Goal: Book appointment/travel/reservation

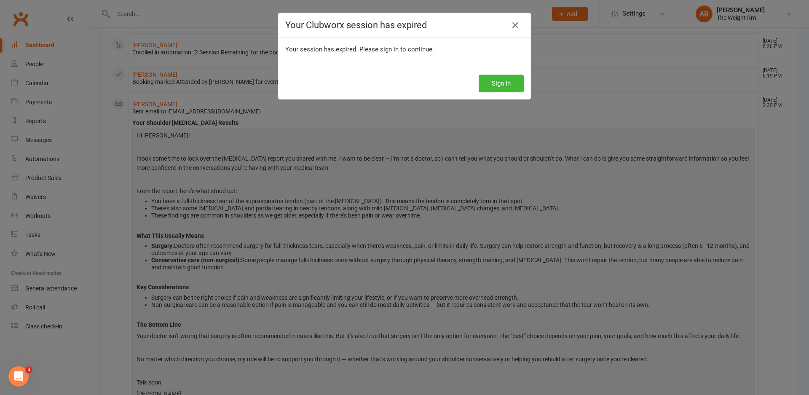
scroll to position [126, 0]
click at [493, 77] on button "Sign In" at bounding box center [500, 84] width 45 height 18
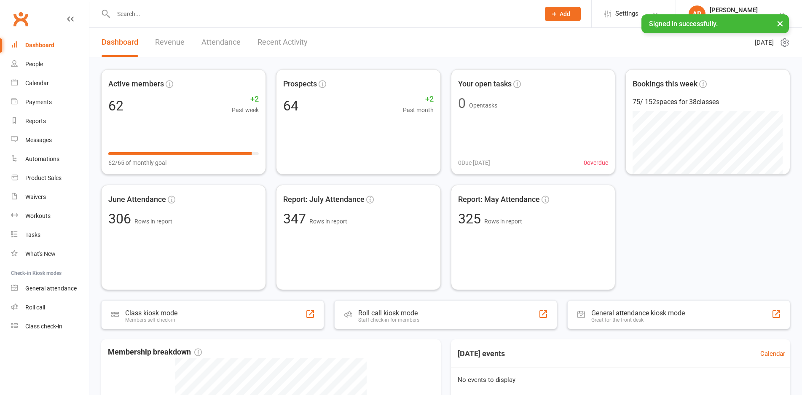
click at [180, 40] on link "Revenue" at bounding box center [169, 42] width 29 height 29
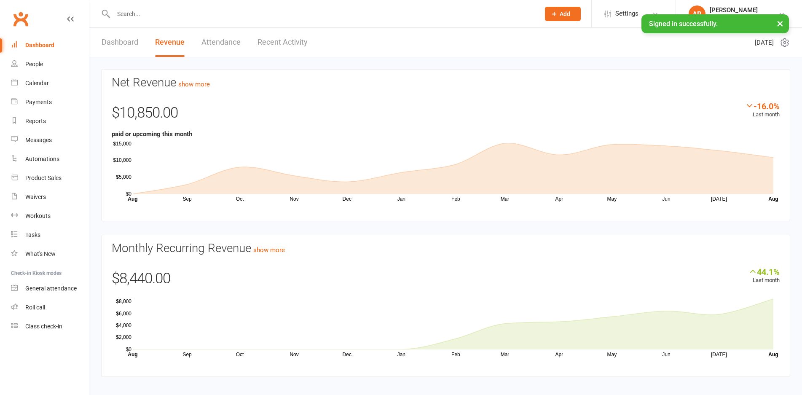
click at [285, 50] on link "Recent Activity" at bounding box center [282, 42] width 50 height 29
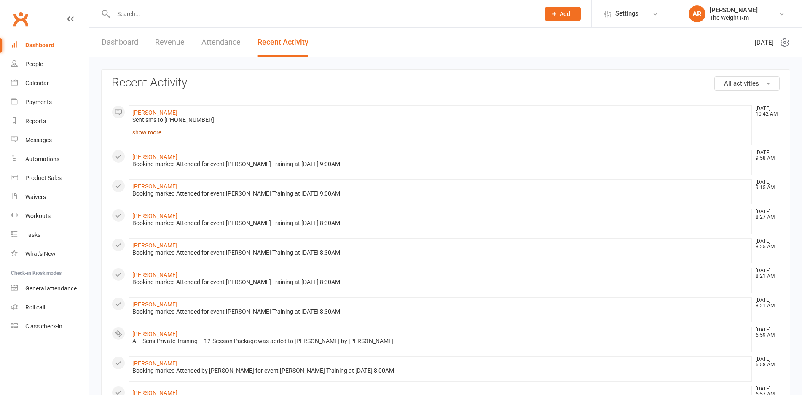
click at [141, 132] on link "show more" at bounding box center [439, 132] width 615 height 12
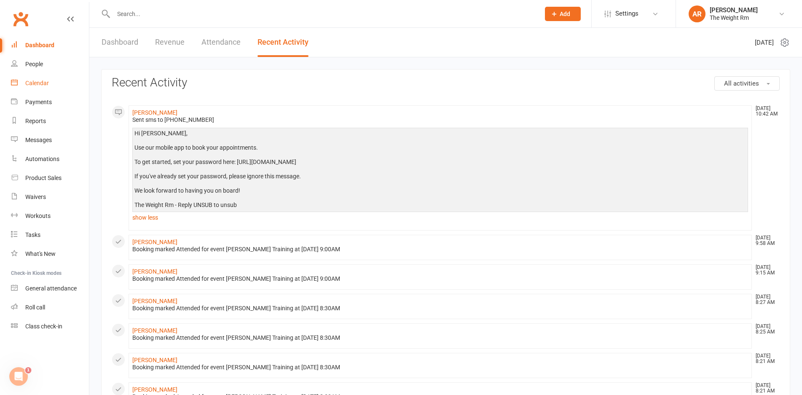
click at [52, 80] on link "Calendar" at bounding box center [50, 83] width 78 height 19
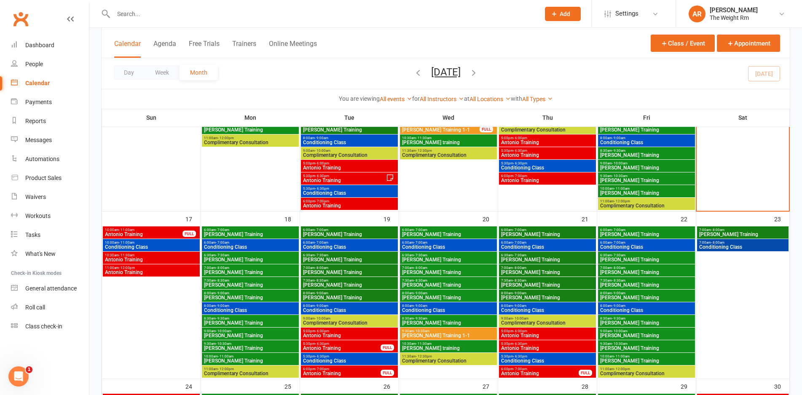
scroll to position [353, 0]
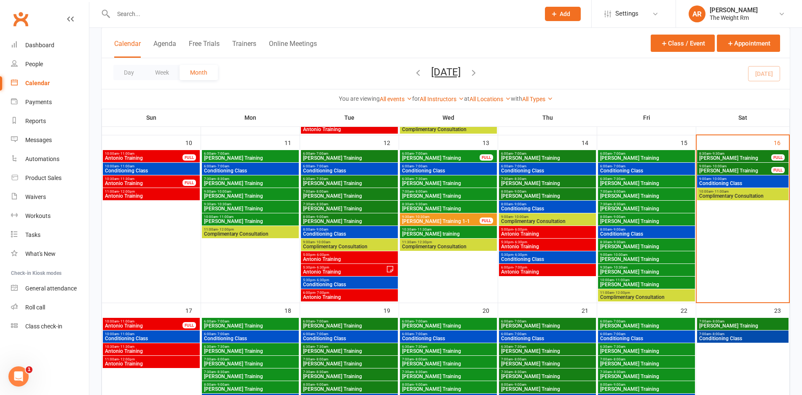
click at [748, 158] on span "Clayton Training" at bounding box center [734, 157] width 73 height 5
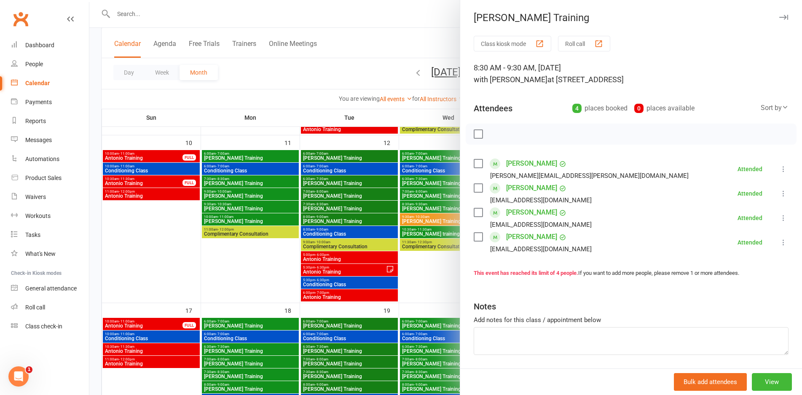
click at [419, 192] on div at bounding box center [445, 197] width 712 height 395
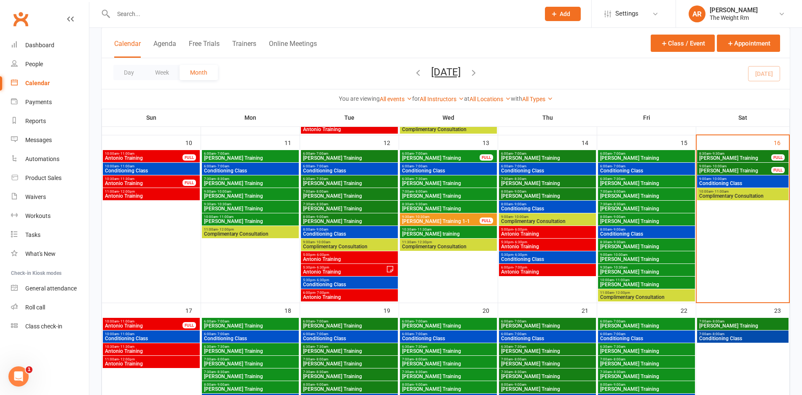
click at [736, 168] on span "Clayton Training" at bounding box center [734, 170] width 73 height 5
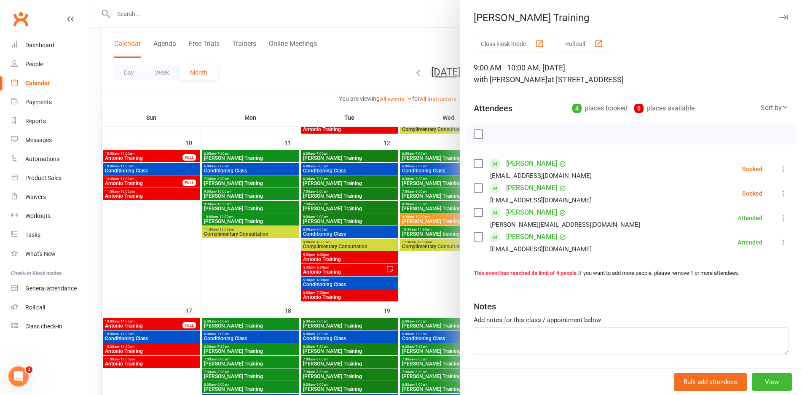
click at [389, 207] on div at bounding box center [445, 197] width 712 height 395
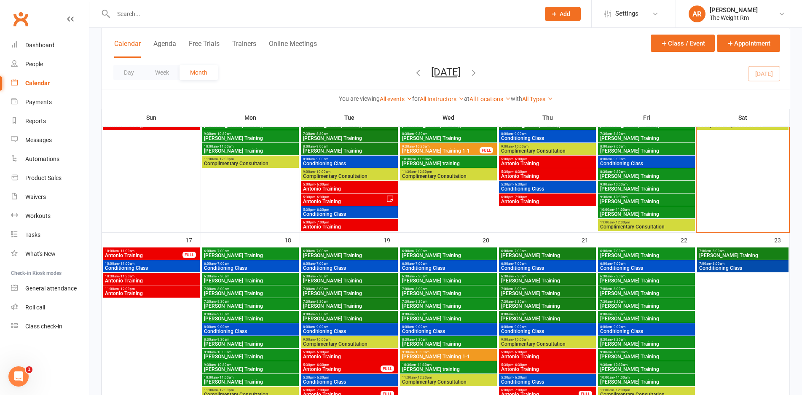
scroll to position [452, 0]
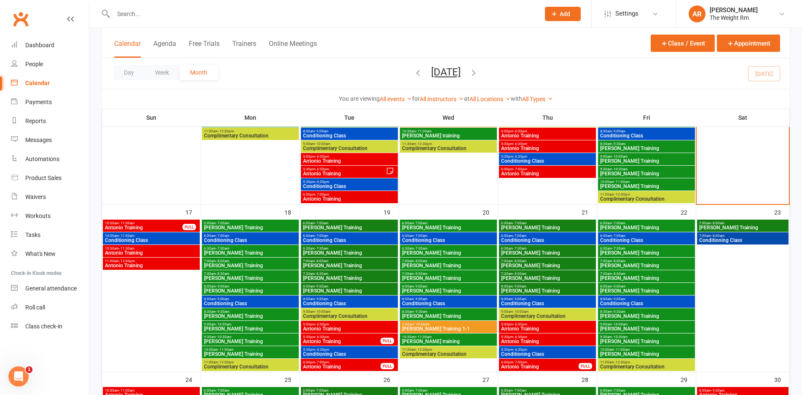
click at [163, 225] on span "Antonio Training" at bounding box center [143, 227] width 78 height 5
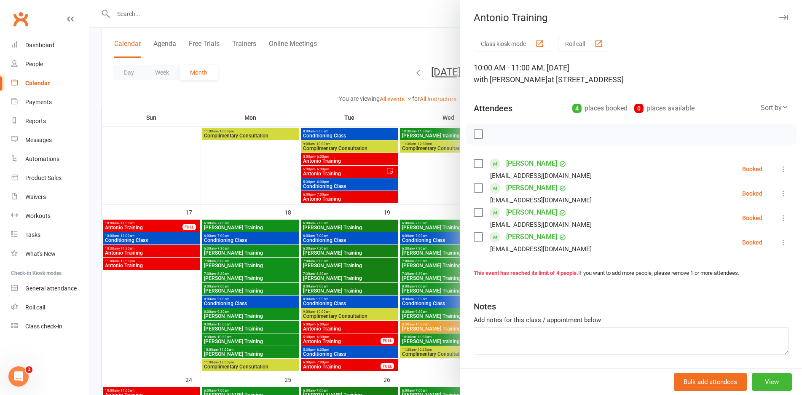
click at [163, 225] on div at bounding box center [445, 197] width 712 height 395
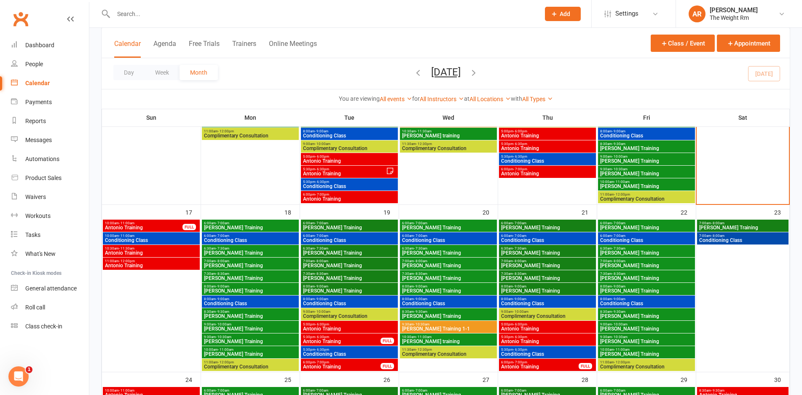
click at [163, 235] on span "10:00am - 11:00am" at bounding box center [151, 236] width 94 height 4
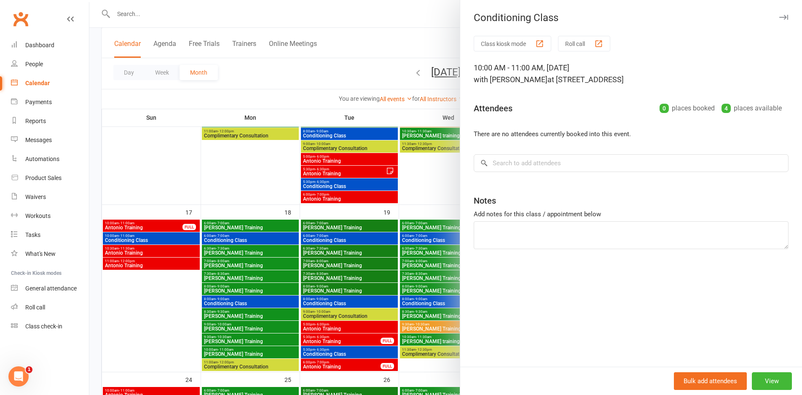
click at [163, 235] on div at bounding box center [445, 197] width 712 height 395
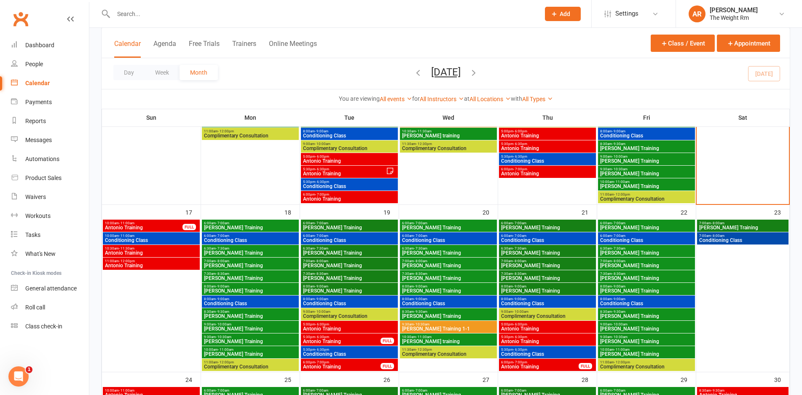
click at [167, 254] on span "Antonio Training" at bounding box center [151, 252] width 94 height 5
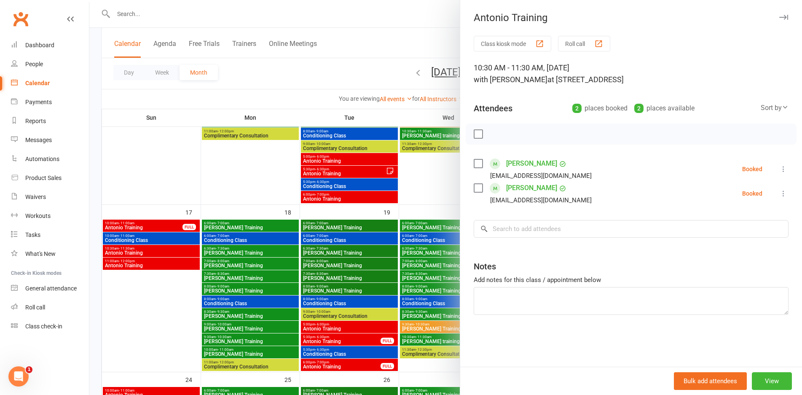
click at [167, 254] on div at bounding box center [445, 197] width 712 height 395
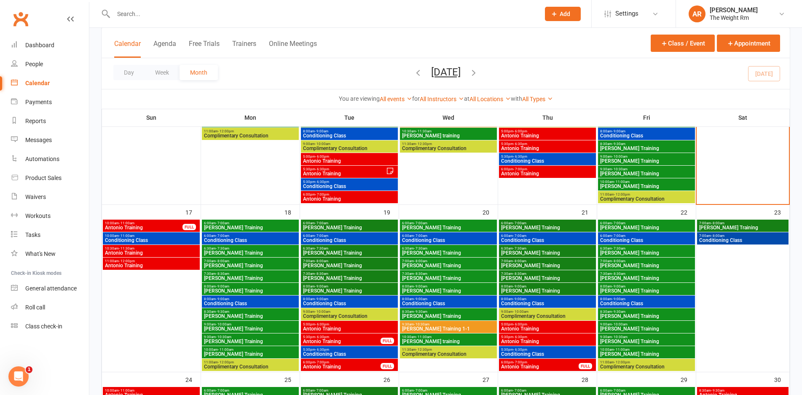
click at [172, 265] on span "Antonio Training" at bounding box center [151, 265] width 94 height 5
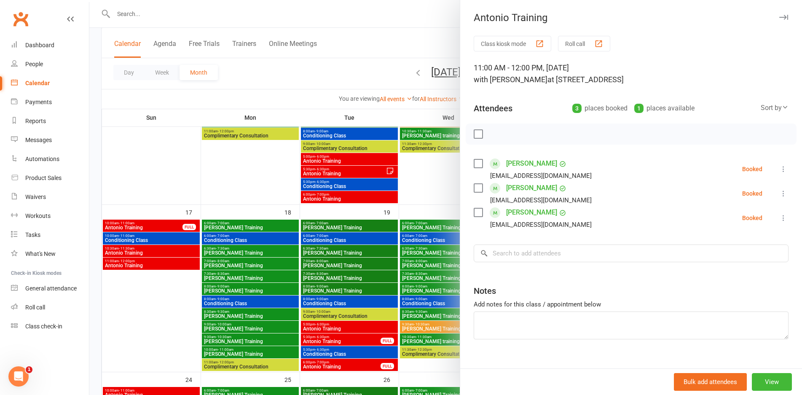
click at [172, 265] on div at bounding box center [445, 197] width 712 height 395
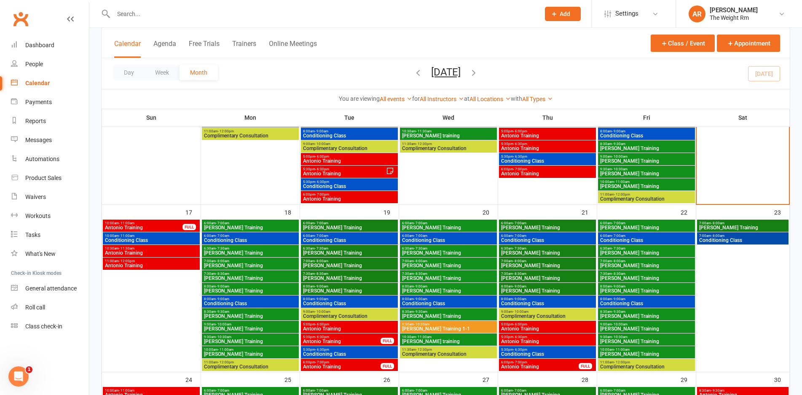
click at [334, 328] on span "Antonio Training" at bounding box center [349, 328] width 94 height 5
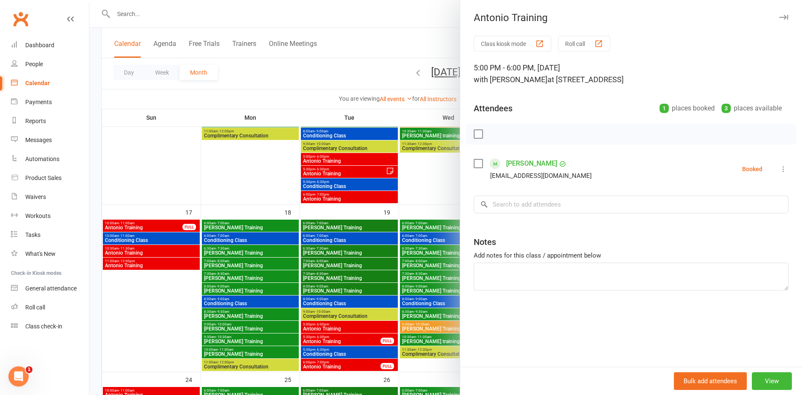
click at [334, 328] on div at bounding box center [445, 197] width 712 height 395
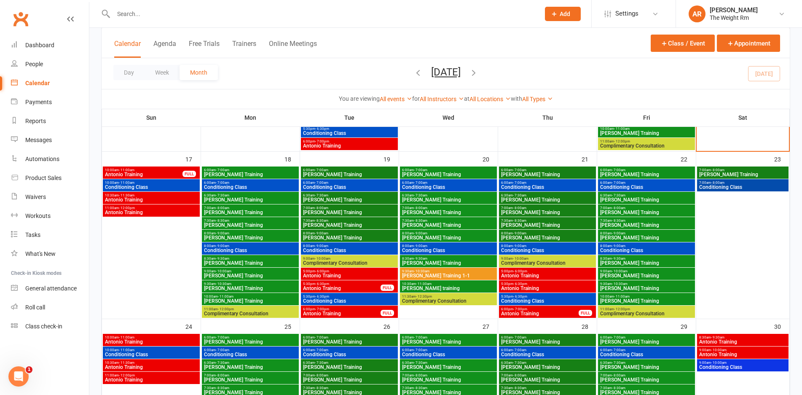
scroll to position [508, 0]
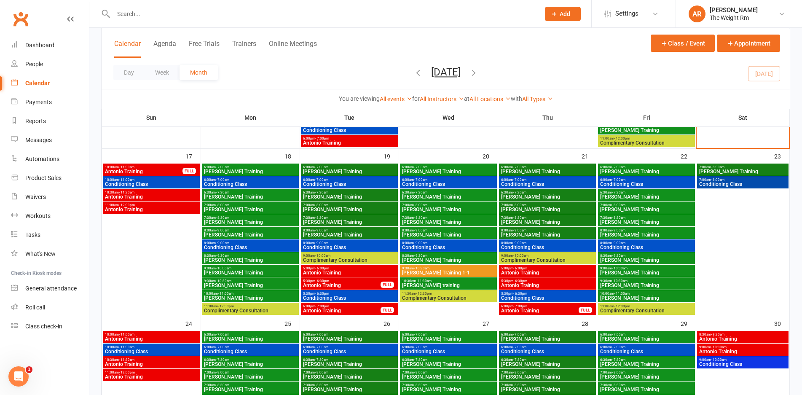
click at [527, 269] on span "- 6:00pm" at bounding box center [520, 268] width 14 height 4
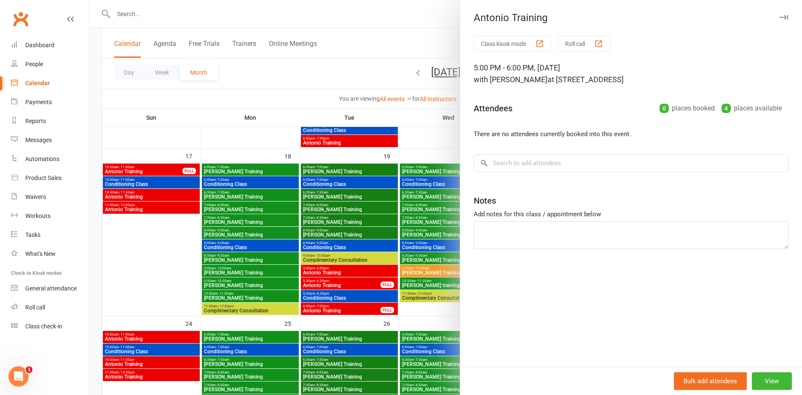
click at [395, 265] on div at bounding box center [445, 197] width 712 height 395
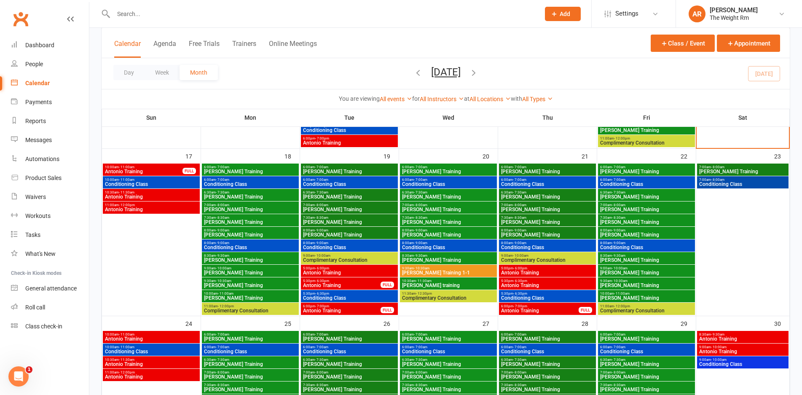
click at [540, 283] on span "Antonio Training" at bounding box center [547, 285] width 94 height 5
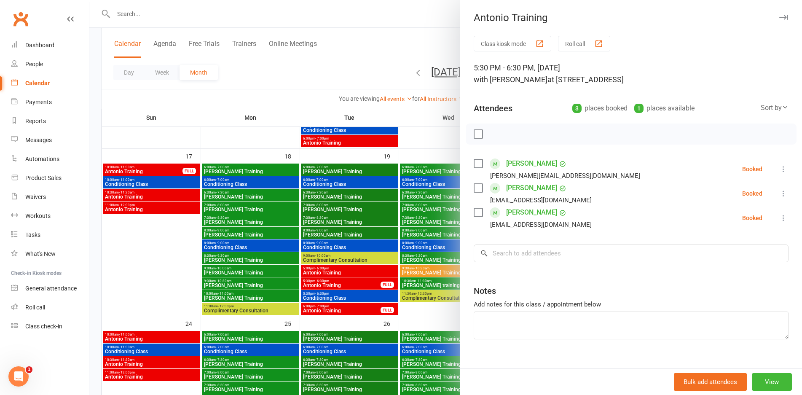
click at [416, 259] on div at bounding box center [445, 197] width 712 height 395
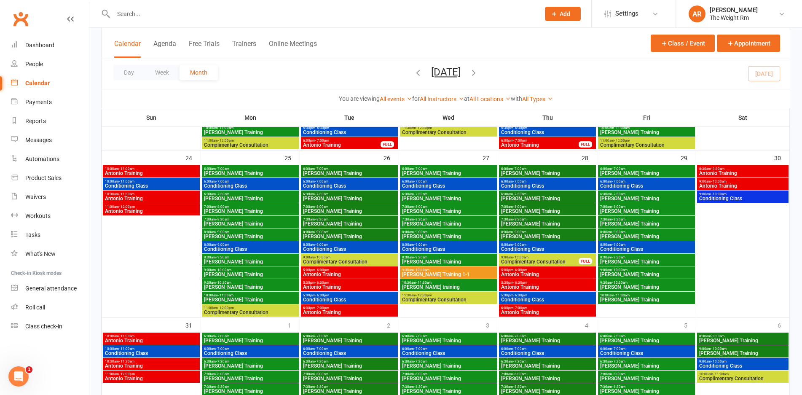
scroll to position [676, 0]
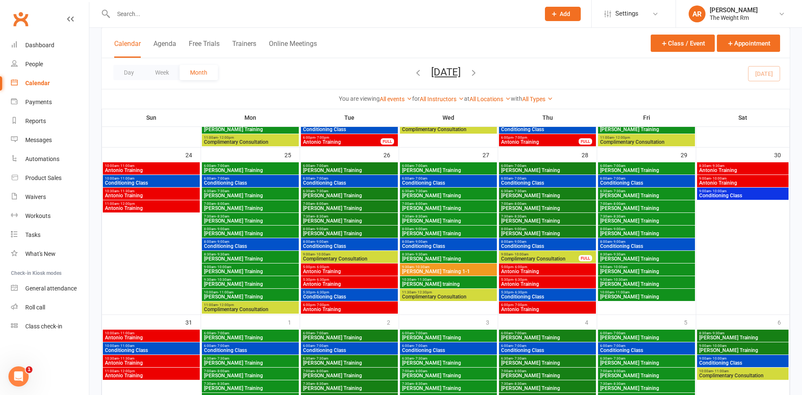
click at [378, 270] on span "Antonio Training" at bounding box center [349, 271] width 94 height 5
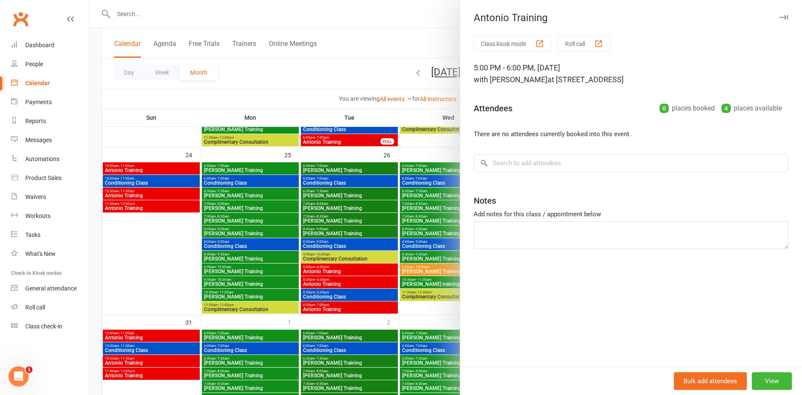
click at [361, 280] on div at bounding box center [445, 197] width 712 height 395
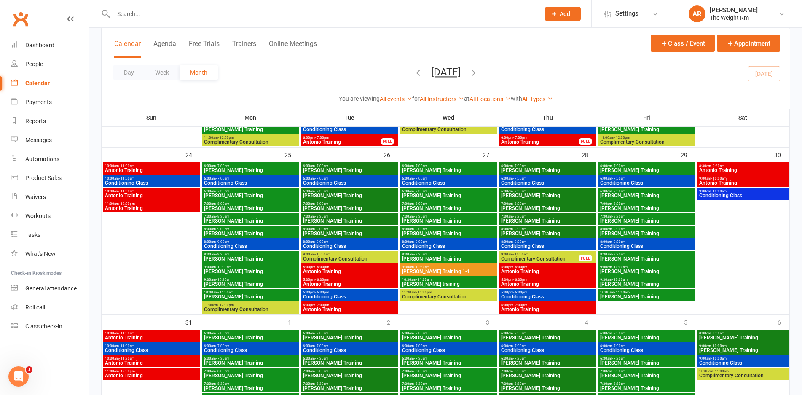
click at [361, 281] on span "5:30pm - 6:30pm" at bounding box center [349, 280] width 94 height 4
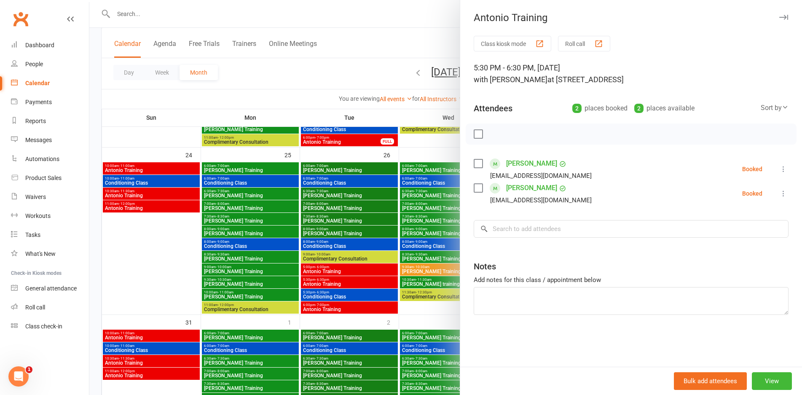
click at [361, 281] on div at bounding box center [445, 197] width 712 height 395
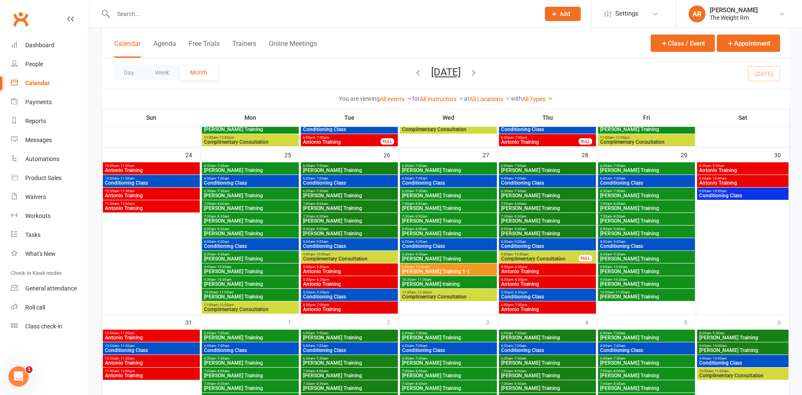
click at [358, 269] on span "Antonio Training" at bounding box center [349, 271] width 94 height 5
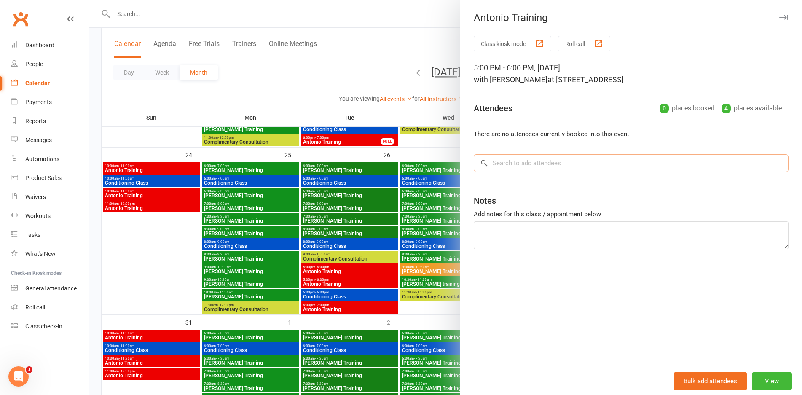
click at [510, 170] on input "search" at bounding box center [630, 163] width 315 height 18
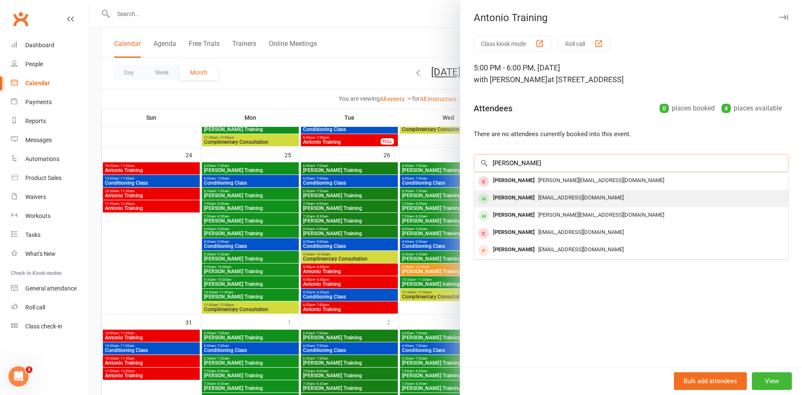
type input "julie"
click at [504, 196] on div "Julie Ou" at bounding box center [513, 198] width 48 height 12
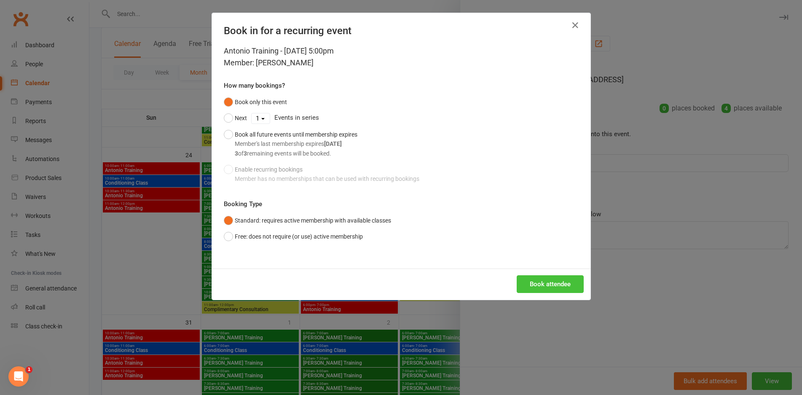
click at [529, 288] on button "Book attendee" at bounding box center [549, 284] width 67 height 18
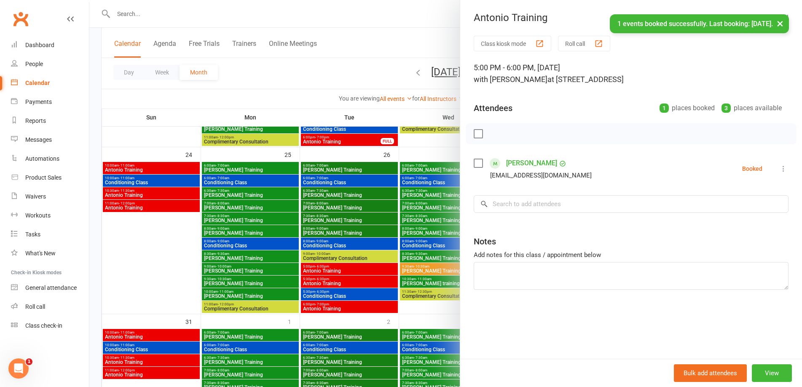
click at [394, 270] on div at bounding box center [445, 193] width 712 height 387
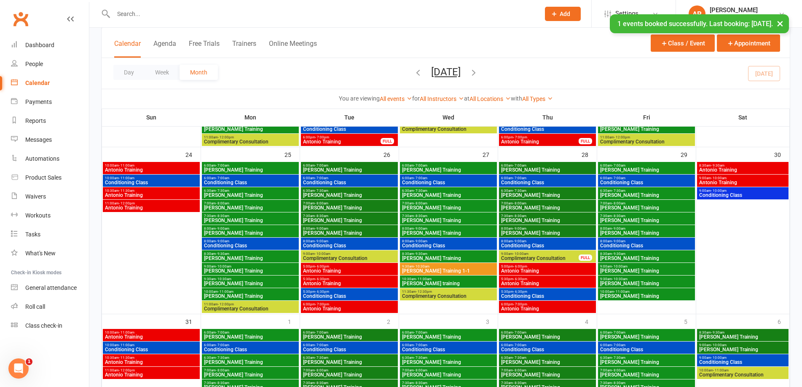
click at [362, 307] on span "Antonio Training" at bounding box center [349, 309] width 94 height 5
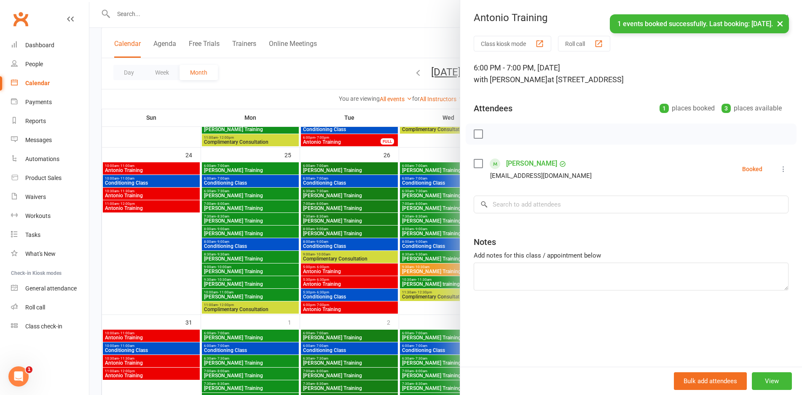
click at [362, 307] on div at bounding box center [445, 197] width 712 height 395
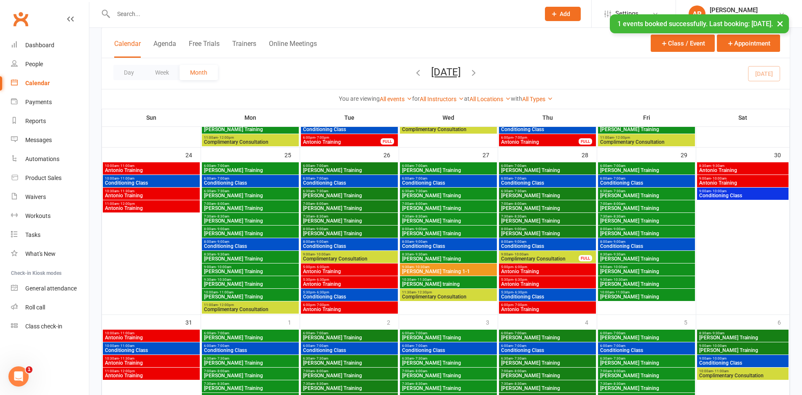
click at [368, 284] on span "Antonio Training" at bounding box center [349, 283] width 94 height 5
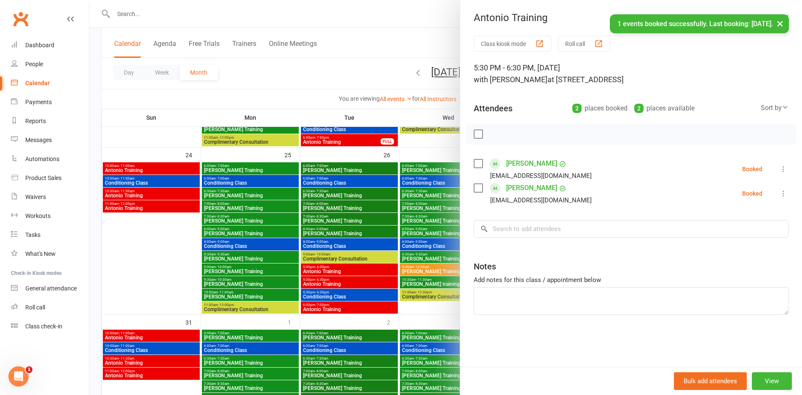
click at [368, 284] on div at bounding box center [445, 197] width 712 height 395
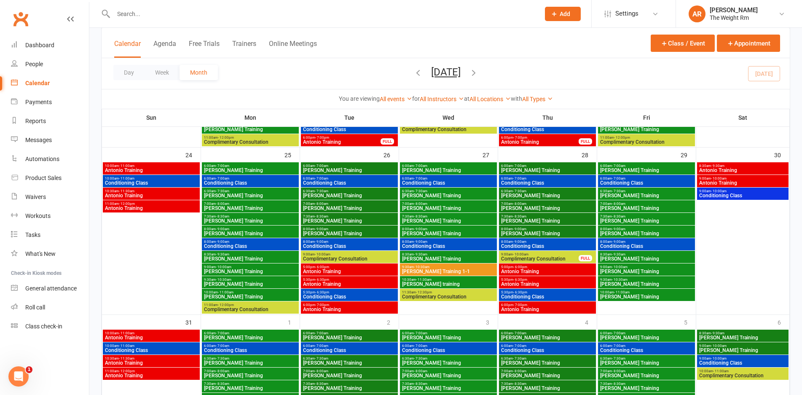
click at [575, 268] on span "5:00pm - 6:00pm" at bounding box center [547, 267] width 94 height 4
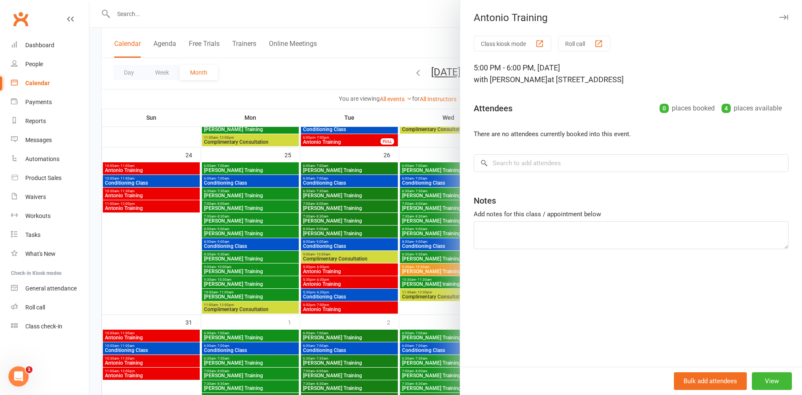
click at [299, 247] on div at bounding box center [445, 197] width 712 height 395
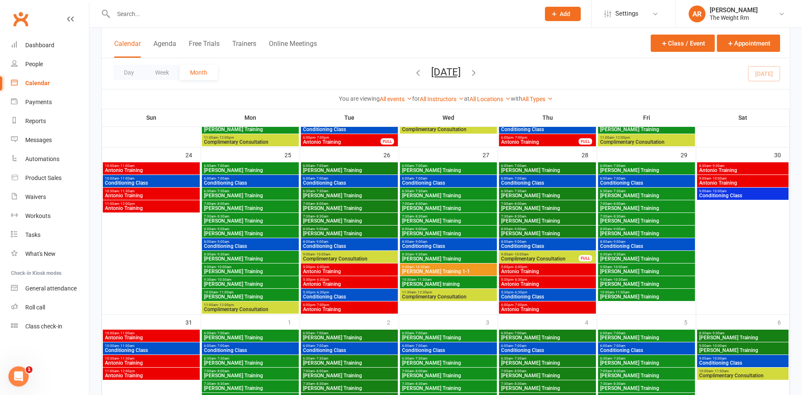
click at [527, 281] on span "Antonio Training" at bounding box center [547, 283] width 94 height 5
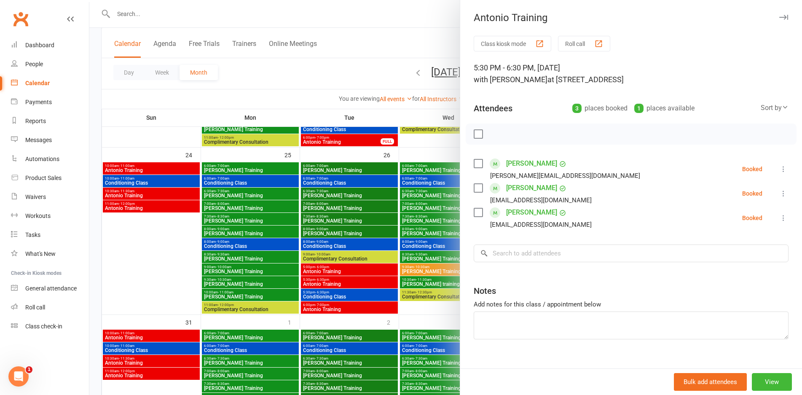
click at [331, 239] on div at bounding box center [445, 197] width 712 height 395
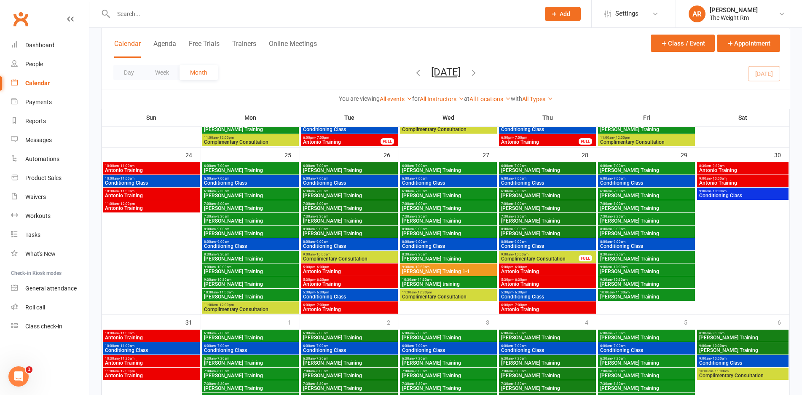
click at [527, 310] on span "Antonio Training" at bounding box center [547, 309] width 94 height 5
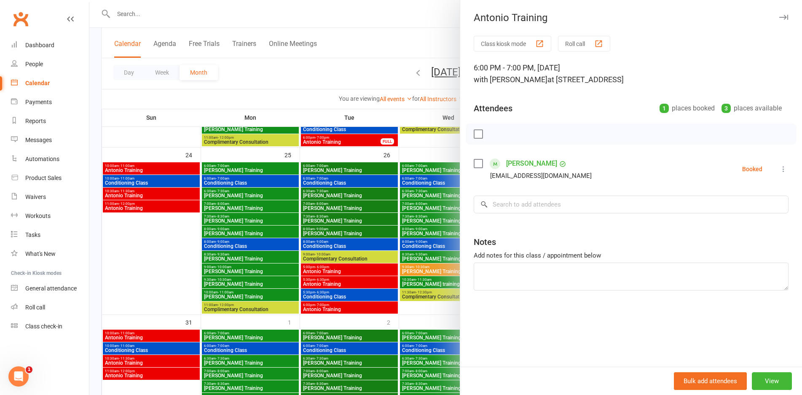
click at [313, 231] on div at bounding box center [445, 197] width 712 height 395
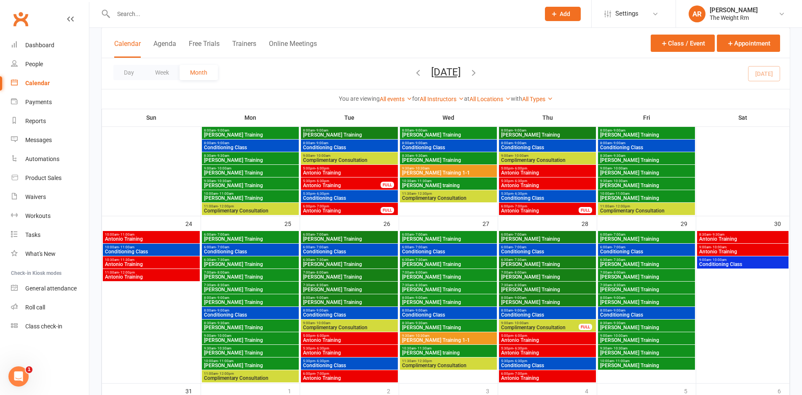
scroll to position [634, 0]
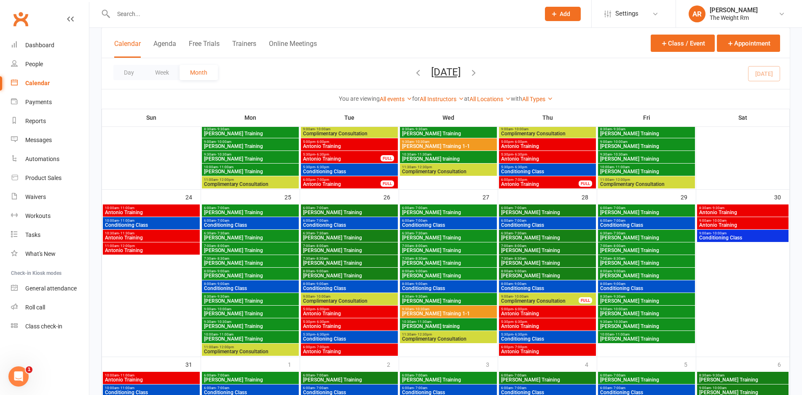
click at [353, 323] on span "5:30pm - 6:30pm" at bounding box center [349, 322] width 94 height 4
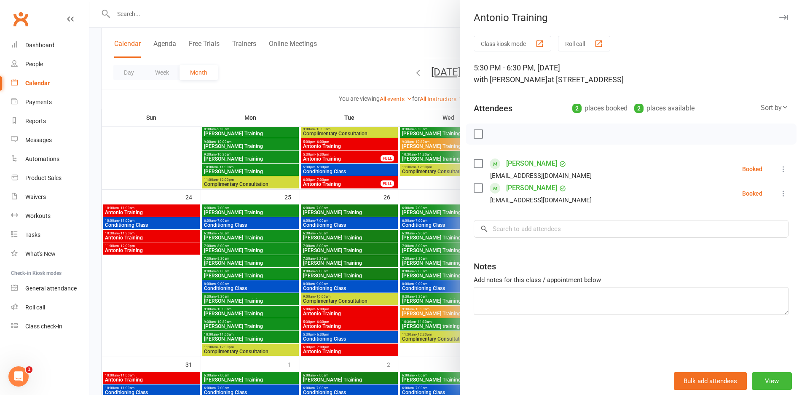
click at [350, 321] on div at bounding box center [445, 197] width 712 height 395
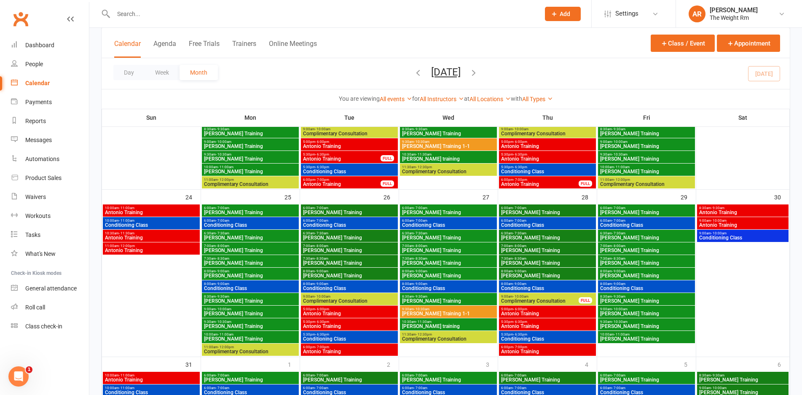
click at [348, 315] on span "Antonio Training" at bounding box center [349, 313] width 94 height 5
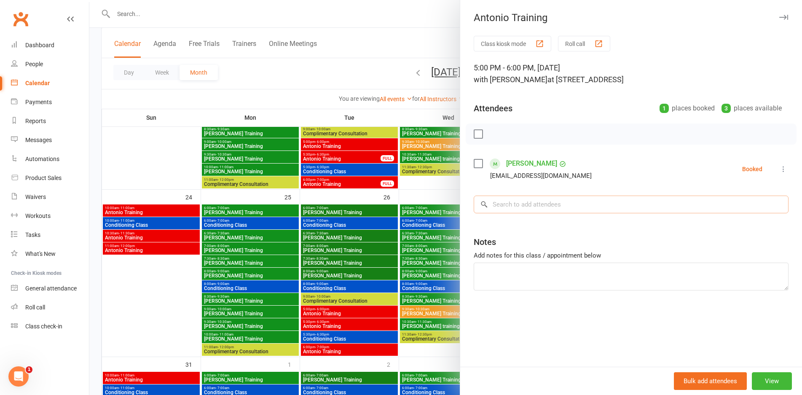
click at [542, 201] on input "search" at bounding box center [630, 204] width 315 height 18
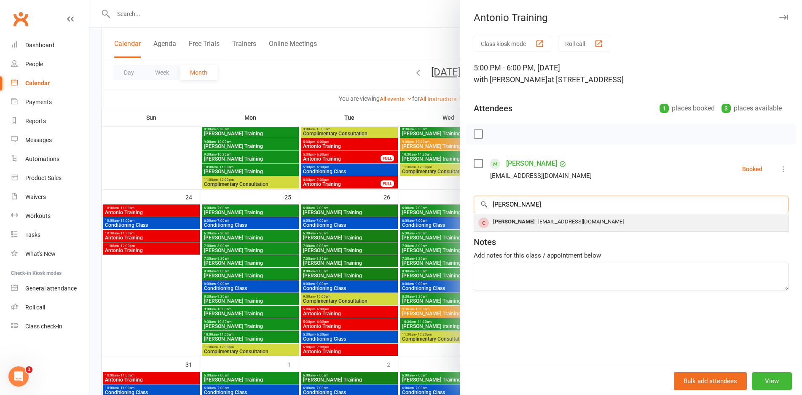
type input "antonio"
click at [516, 223] on div "[PERSON_NAME]" at bounding box center [513, 222] width 48 height 12
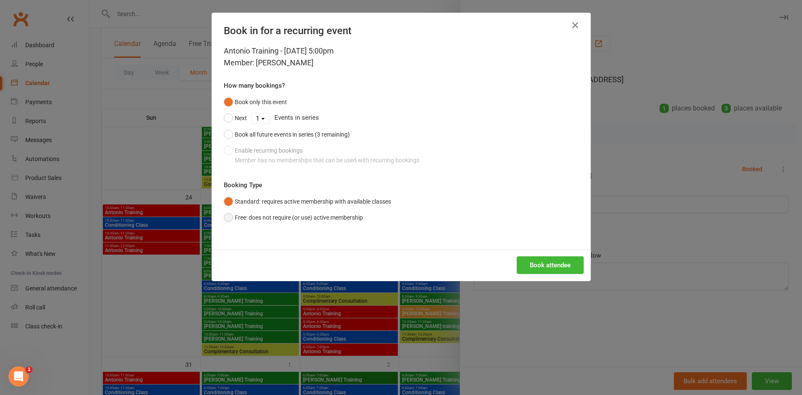
click at [262, 214] on button "Free: does not require (or use) active membership" at bounding box center [293, 217] width 139 height 16
click at [537, 264] on button "Book attendee" at bounding box center [549, 265] width 67 height 18
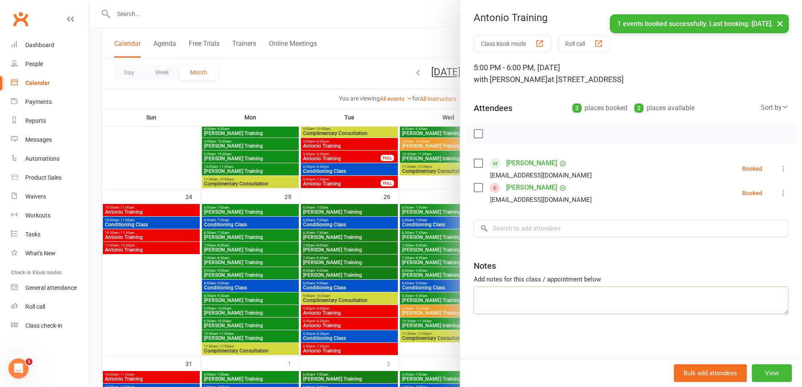
click at [514, 305] on textarea at bounding box center [630, 301] width 315 height 28
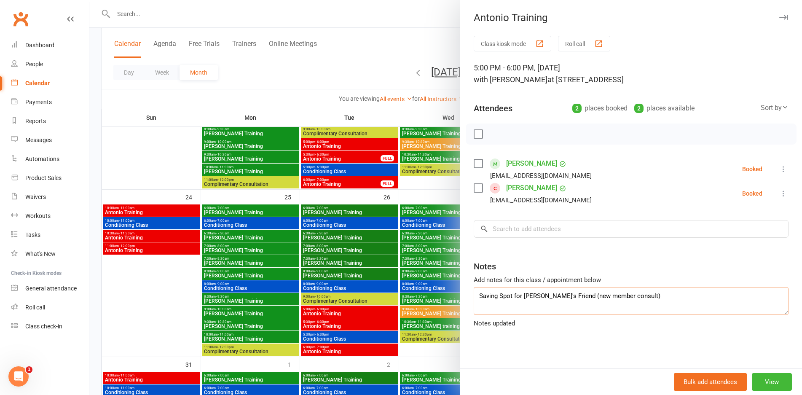
type textarea "Saving Spot for Julie's Friend (new member consult)"
click at [503, 345] on div "Class kiosk mode Roll call 5:00 PM - 6:00 PM, Tuesday, August, 26, 2025 with An…" at bounding box center [631, 203] width 342 height 334
click at [376, 277] on div at bounding box center [445, 197] width 712 height 395
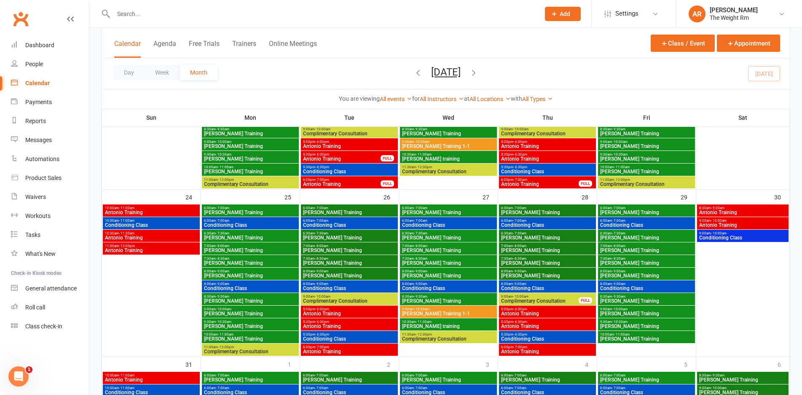
click at [353, 314] on span "Antonio Training" at bounding box center [349, 313] width 94 height 5
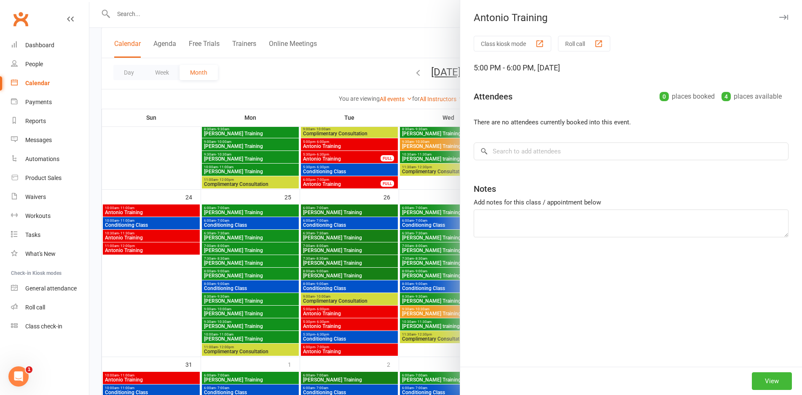
type textarea "Saving Spot for Julie's Friend (new member consult)"
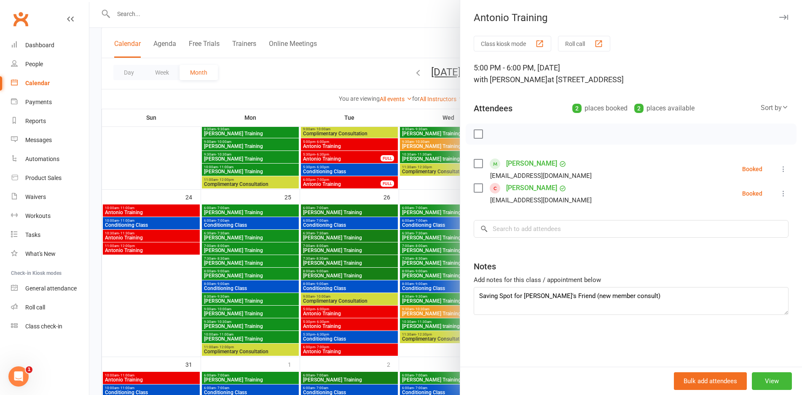
click at [345, 327] on div at bounding box center [445, 197] width 712 height 395
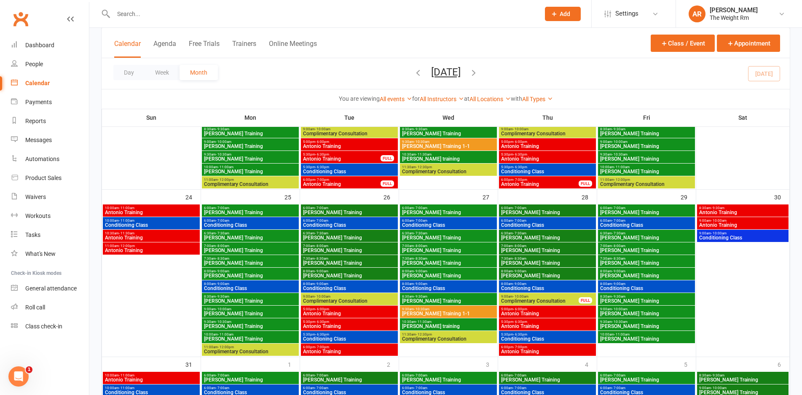
click at [345, 327] on span "Antonio Training" at bounding box center [349, 325] width 94 height 5
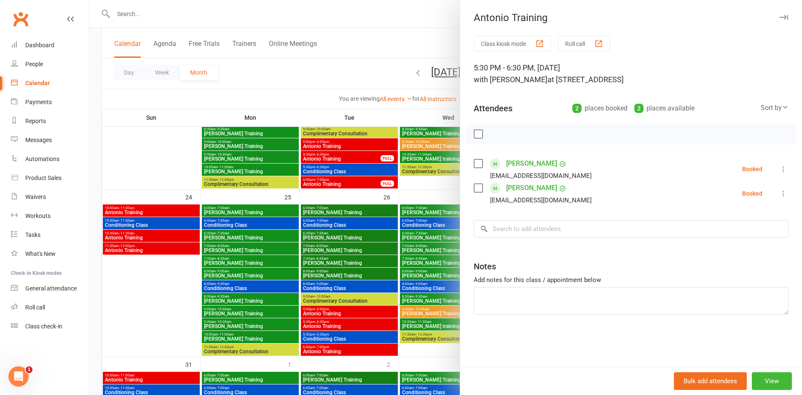
click at [345, 327] on div at bounding box center [445, 197] width 712 height 395
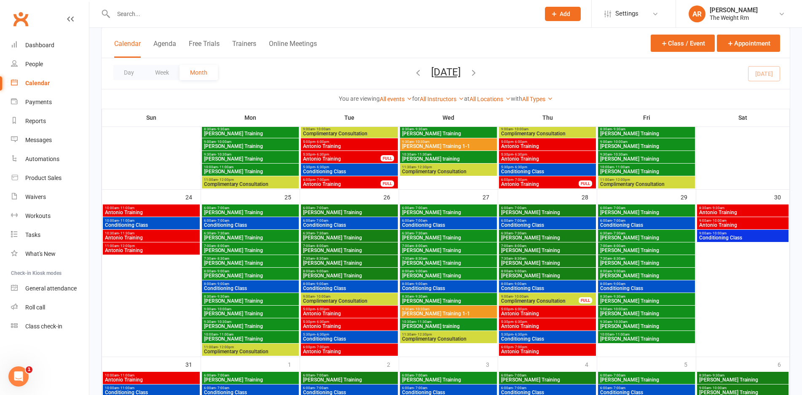
click at [345, 350] on span "Antonio Training" at bounding box center [349, 351] width 94 height 5
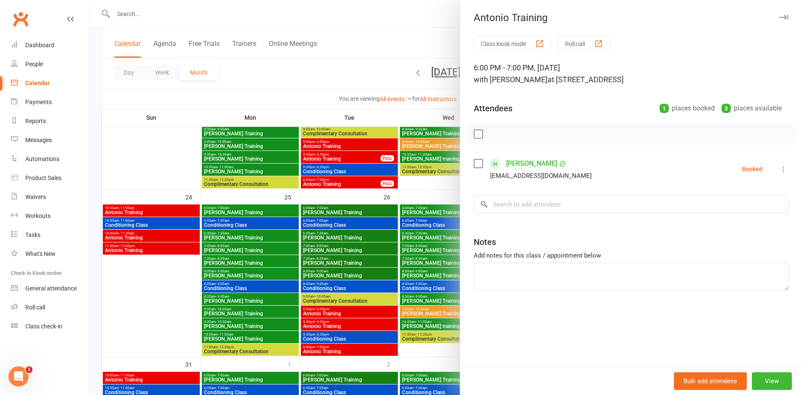
click at [345, 350] on div at bounding box center [445, 197] width 712 height 395
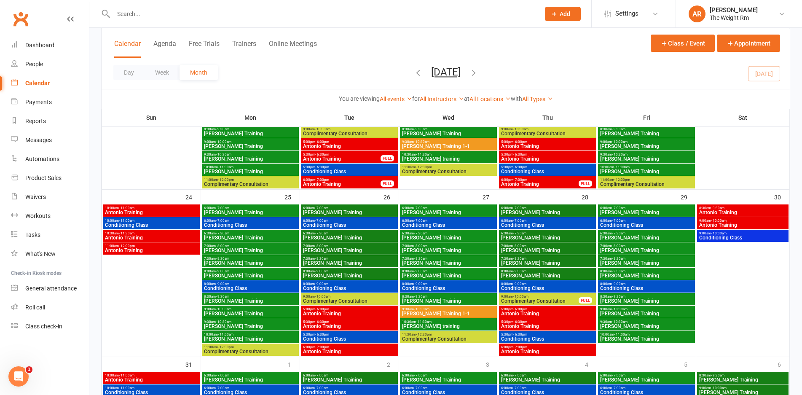
click at [347, 339] on span "Conditioning Class" at bounding box center [349, 338] width 94 height 5
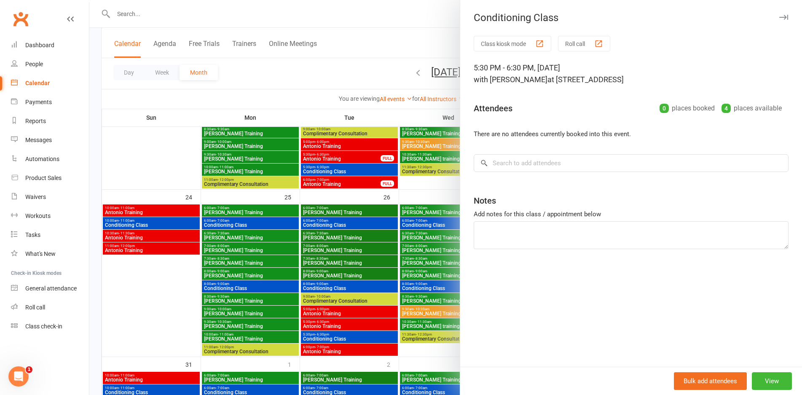
click at [347, 339] on div at bounding box center [445, 197] width 712 height 395
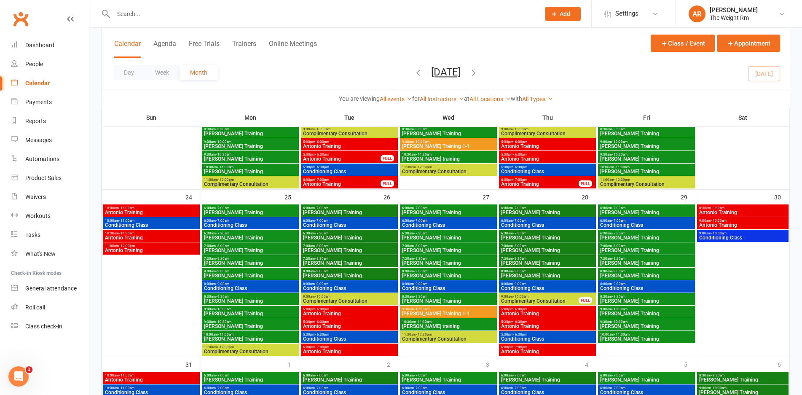
click at [548, 315] on span "Antonio Training" at bounding box center [547, 313] width 94 height 5
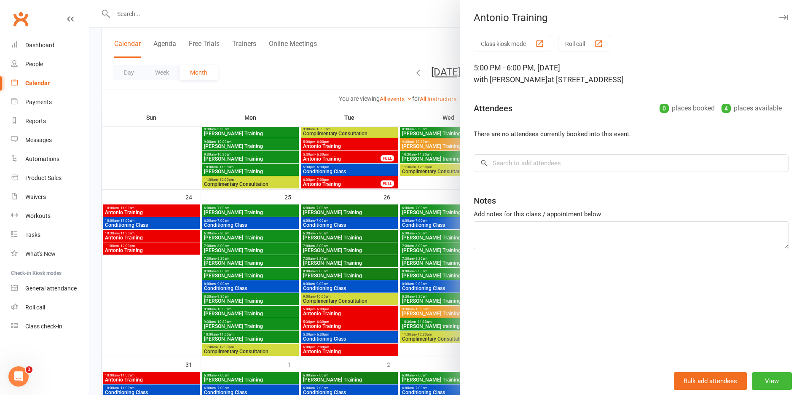
click at [359, 300] on div at bounding box center [445, 197] width 712 height 395
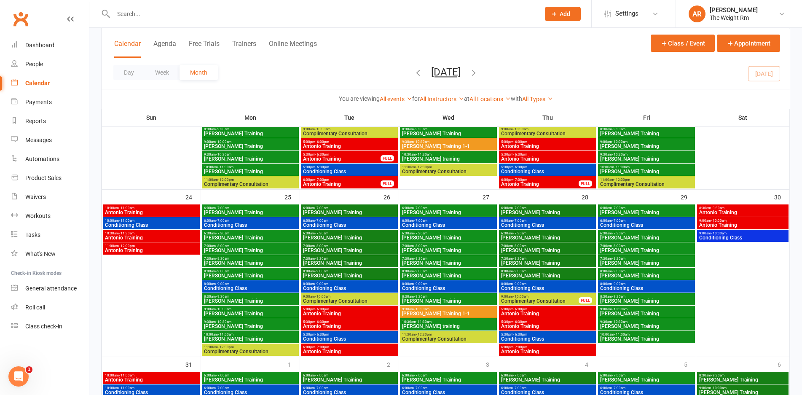
click at [532, 321] on span "5:30pm - 6:30pm" at bounding box center [547, 322] width 94 height 4
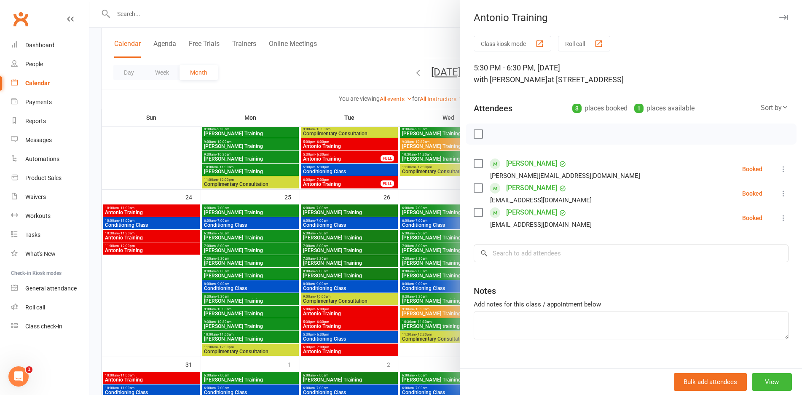
click at [363, 336] on div at bounding box center [445, 197] width 712 height 395
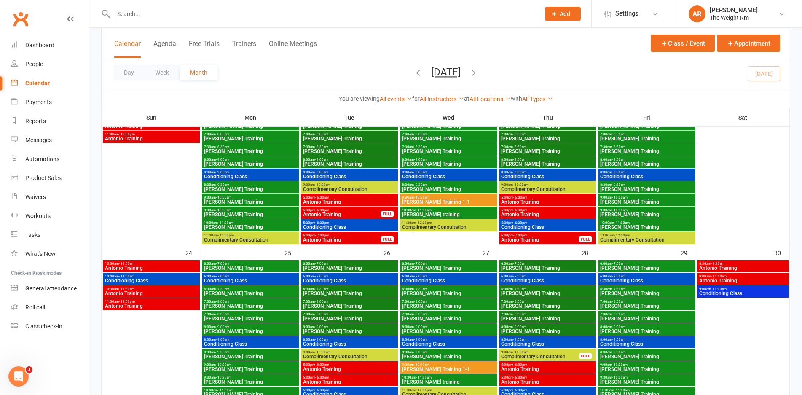
scroll to position [578, 0]
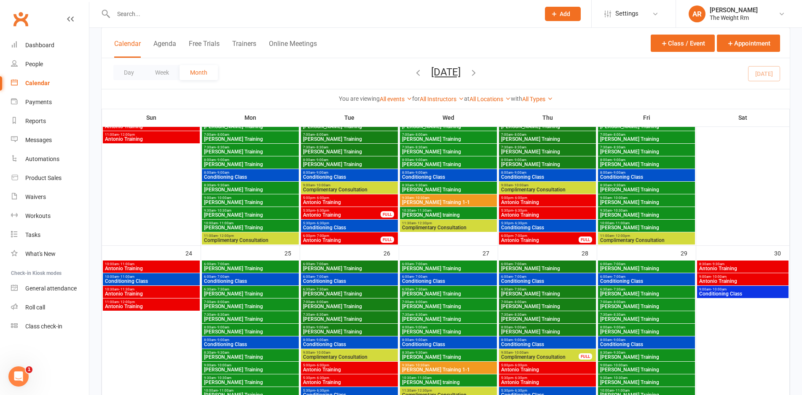
click at [365, 241] on span "Antonio Training" at bounding box center [341, 240] width 78 height 5
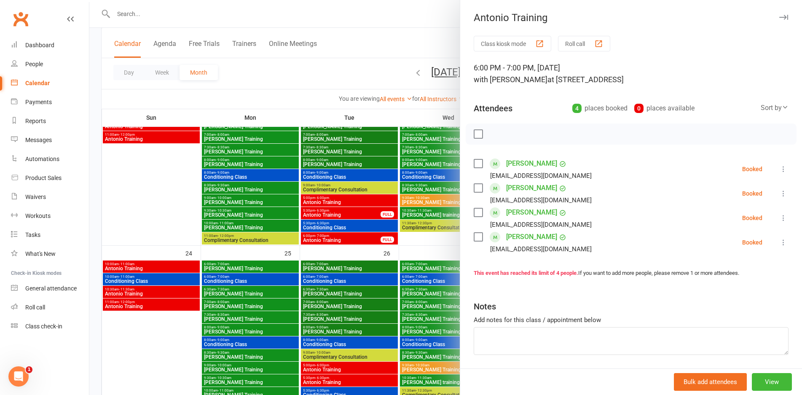
click at [356, 232] on div at bounding box center [445, 197] width 712 height 395
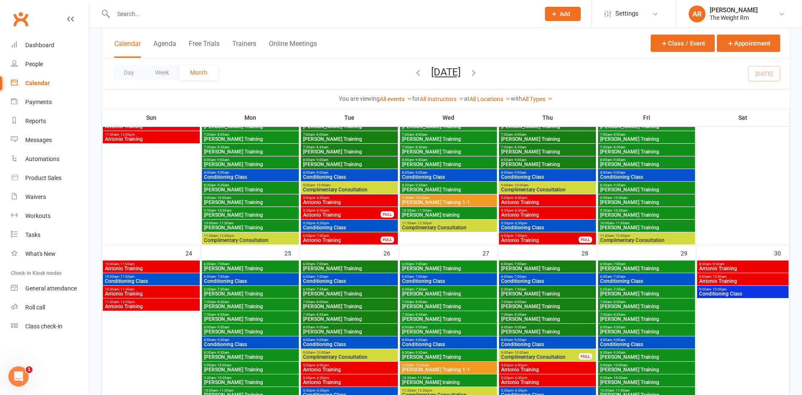
click at [361, 216] on span "Antonio Training" at bounding box center [341, 214] width 78 height 5
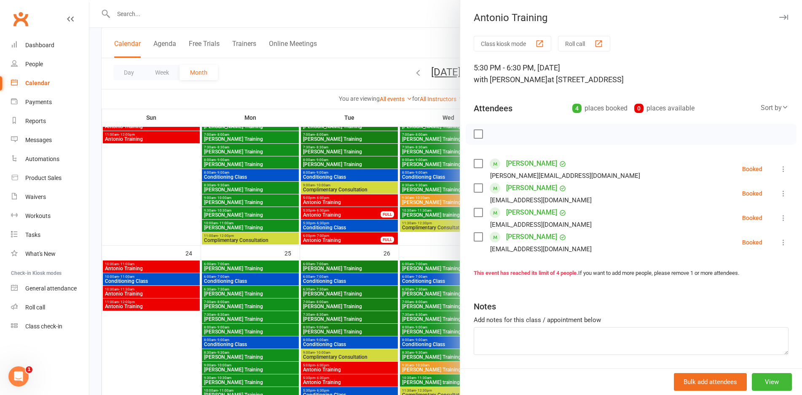
click at [361, 216] on div at bounding box center [445, 197] width 712 height 395
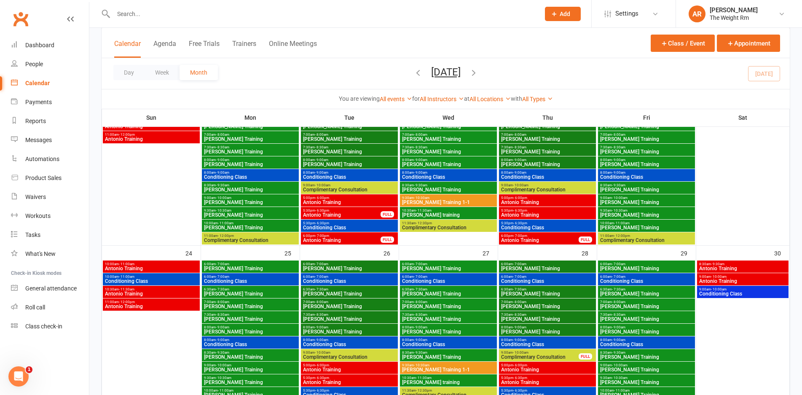
click at [358, 198] on span "5:00pm - 6:00pm" at bounding box center [349, 198] width 94 height 4
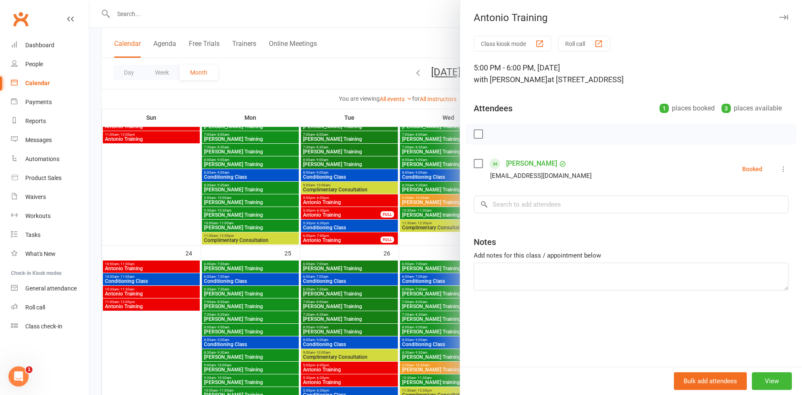
click at [358, 198] on div at bounding box center [445, 197] width 712 height 395
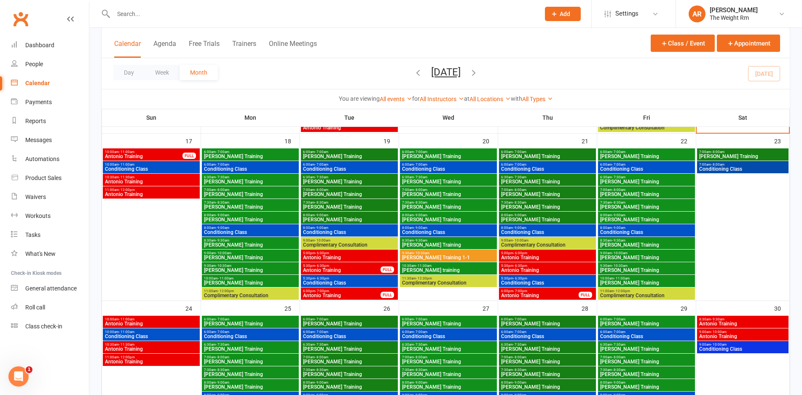
scroll to position [508, 0]
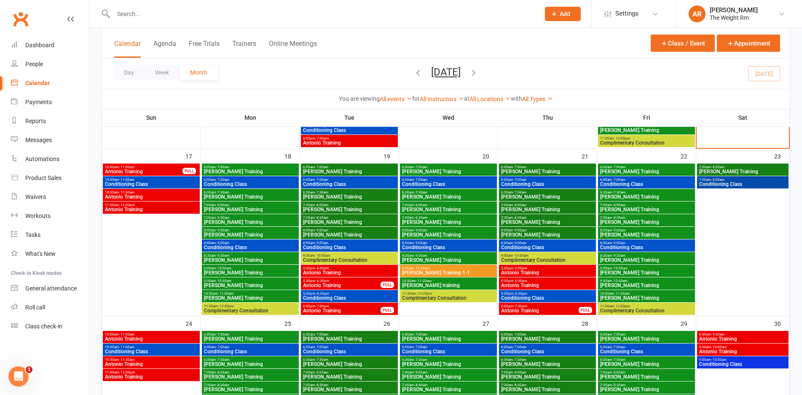
click at [164, 210] on span "Antonio Training" at bounding box center [151, 209] width 94 height 5
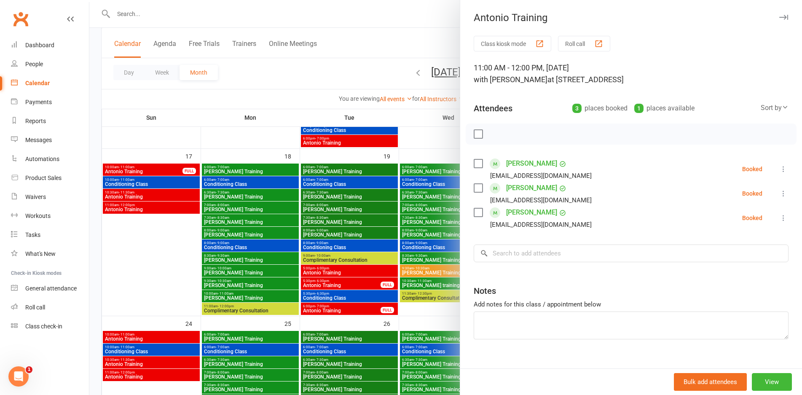
click at [164, 210] on div at bounding box center [445, 197] width 712 height 395
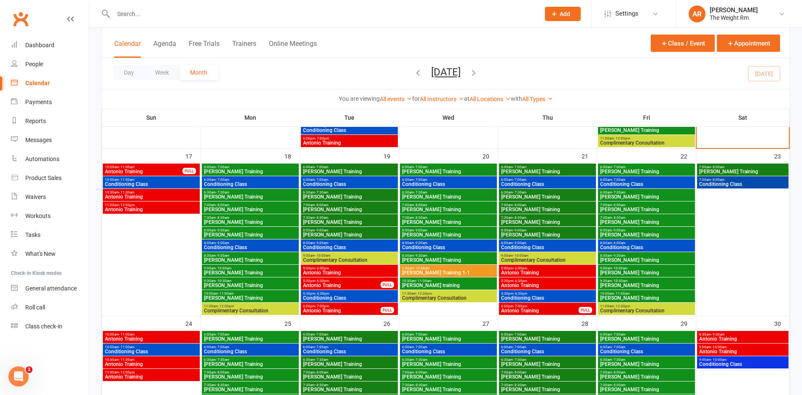
click at [165, 197] on span "Antonio Training" at bounding box center [151, 196] width 94 height 5
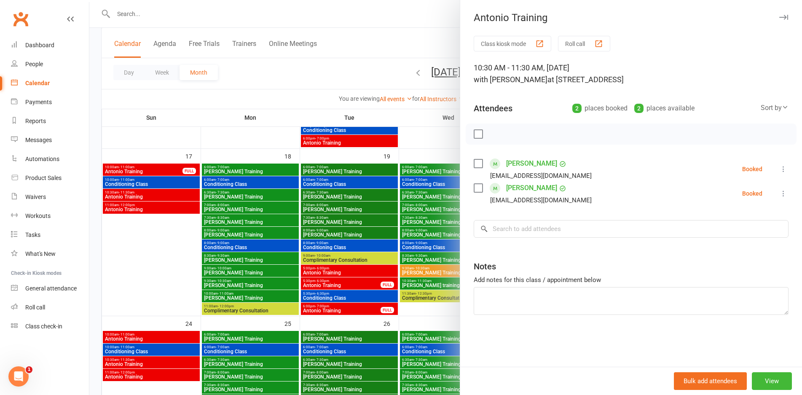
click at [165, 197] on div at bounding box center [445, 197] width 712 height 395
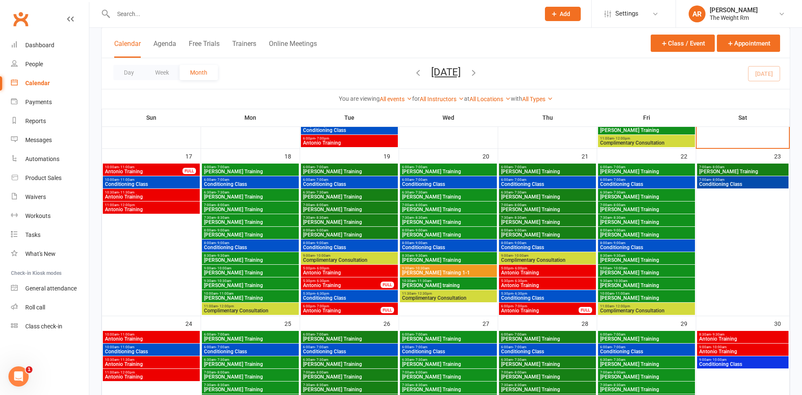
click at [163, 169] on span "Antonio Training" at bounding box center [143, 171] width 78 height 5
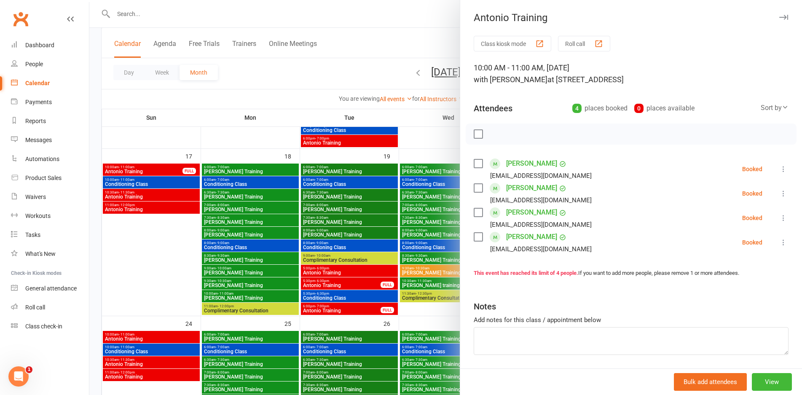
click at [163, 168] on div at bounding box center [445, 197] width 712 height 395
